Goal: Task Accomplishment & Management: Use online tool/utility

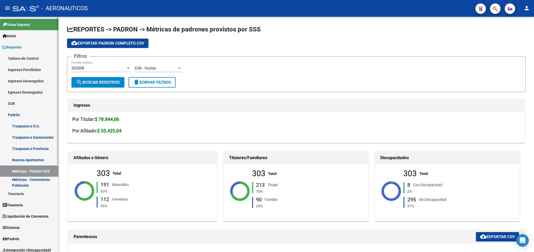
scroll to position [235, 0]
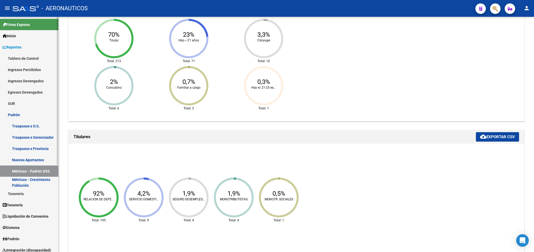
click at [21, 38] on link "Inicio" at bounding box center [29, 35] width 58 height 11
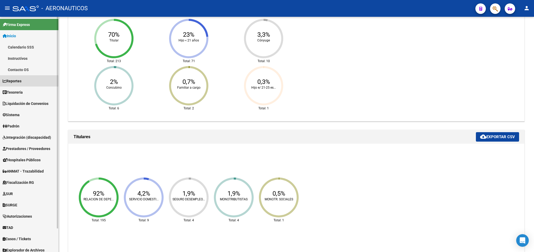
click at [25, 80] on link "Reportes" at bounding box center [29, 80] width 58 height 11
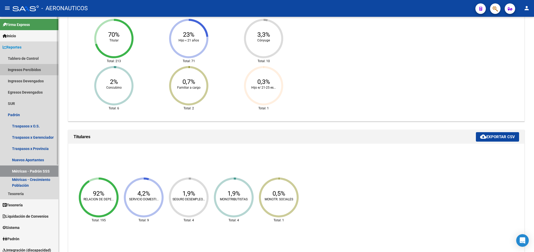
click at [27, 70] on link "Ingresos Percibidos" at bounding box center [29, 69] width 58 height 11
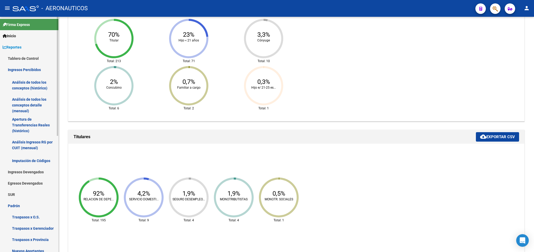
click at [29, 99] on link "Análisis de todos los conceptos detalle (mensual)" at bounding box center [29, 105] width 58 height 20
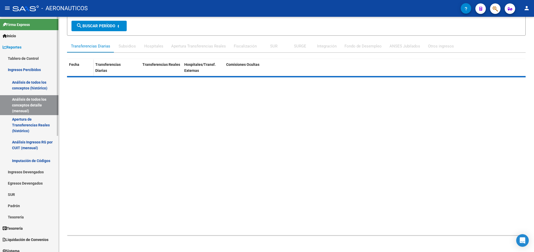
scroll to position [57, 0]
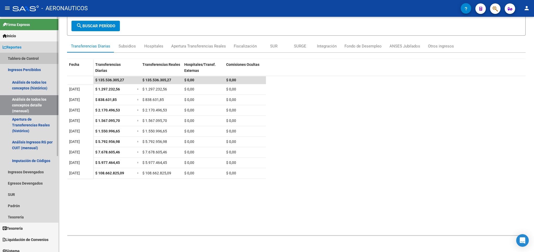
click at [40, 54] on link "Tablero de Control" at bounding box center [29, 58] width 58 height 11
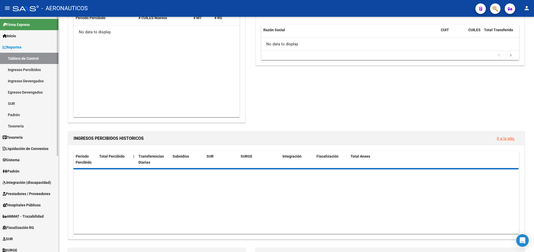
scroll to position [235, 0]
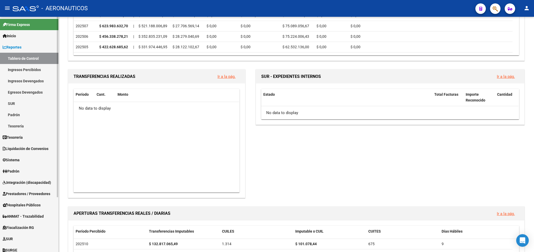
click at [28, 146] on span "Liquidación de Convenios" at bounding box center [26, 149] width 46 height 6
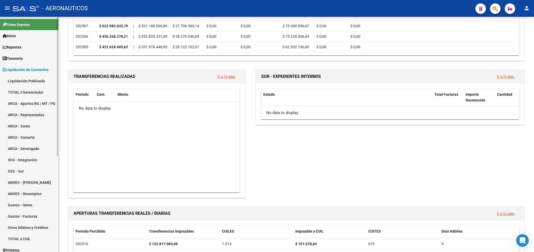
click at [25, 91] on link "TOTAL x Gerenciador" at bounding box center [29, 91] width 58 height 11
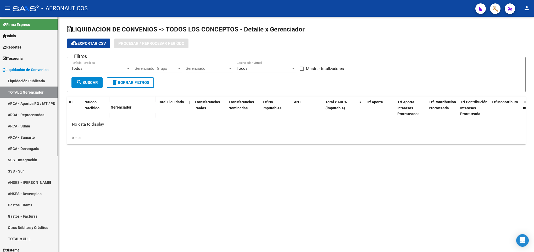
checkbox input "true"
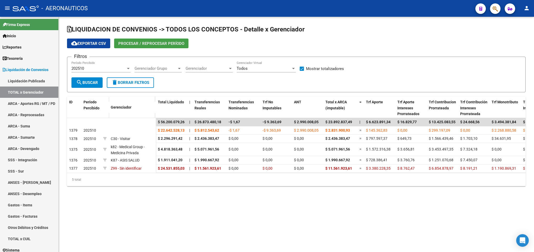
click at [139, 45] on span "Procesar / Reprocesar período" at bounding box center [151, 43] width 66 height 5
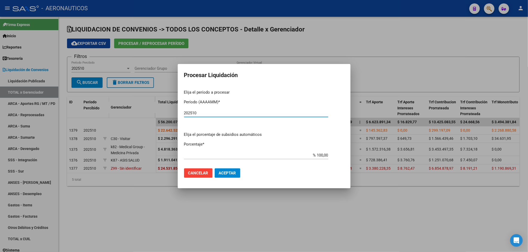
type input "202510"
click at [233, 173] on span "Aceptar" at bounding box center [227, 173] width 17 height 5
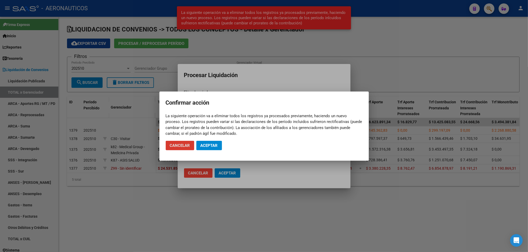
click at [207, 147] on span "Aceptar" at bounding box center [209, 145] width 17 height 5
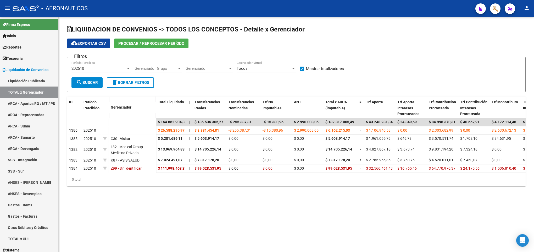
click at [343, 234] on mat-sidenav-content "LIQUIDACION DE CONVENIOS -> TODOS LOS CONCEPTOS - Detalle x Gerenciador cloud_d…" at bounding box center [297, 134] width 476 height 235
